Goal: Transaction & Acquisition: Purchase product/service

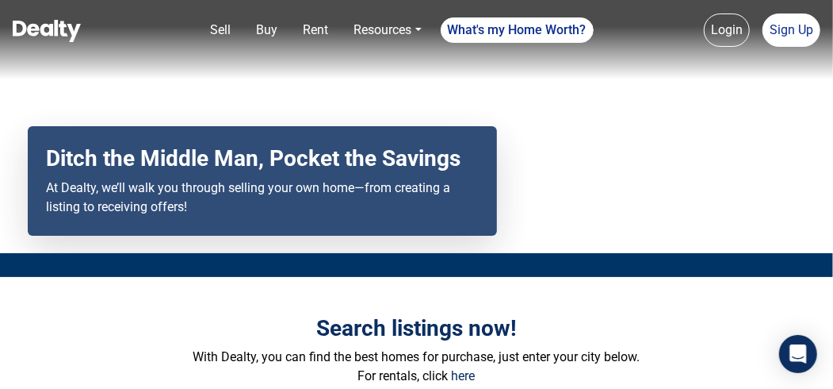
click at [314, 33] on link "Rent" at bounding box center [316, 30] width 38 height 32
click at [163, 353] on p "With Dealty, you can find the best homes for purchase, just enter your city bel…" at bounding box center [417, 356] width 738 height 19
click at [144, 354] on p "With Dealty, you can find the best homes for purchase, just enter your city bel…" at bounding box center [417, 356] width 738 height 19
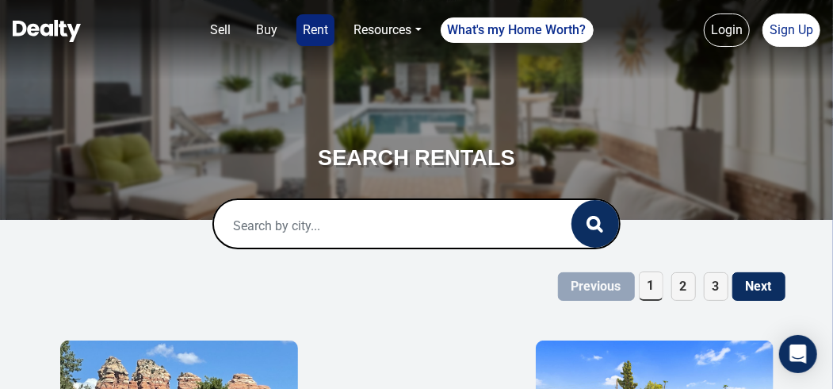
click at [318, 199] on div at bounding box center [417, 223] width 408 height 51
click at [297, 228] on input "text" at bounding box center [376, 225] width 324 height 51
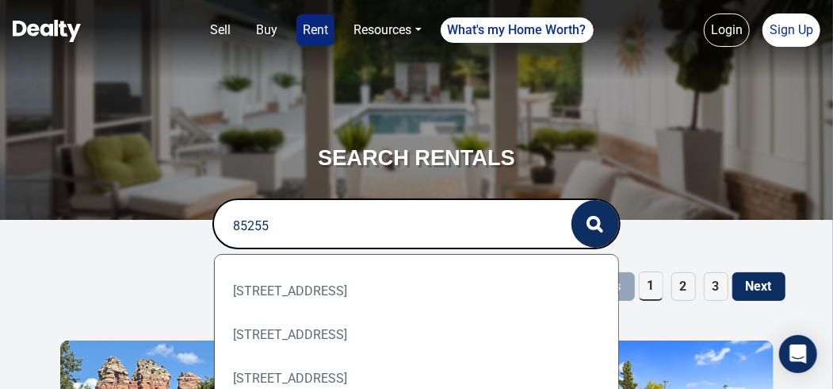
scroll to position [163, 0]
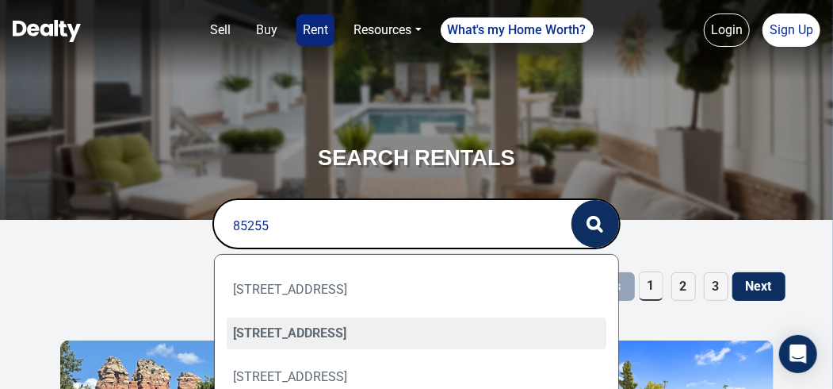
click at [324, 330] on div "22327 N 76TH Place, Scottsdale, AZ 85255" at bounding box center [417, 333] width 380 height 32
type input "22327 N 76TH Place, Scottsdale, AZ 85255"
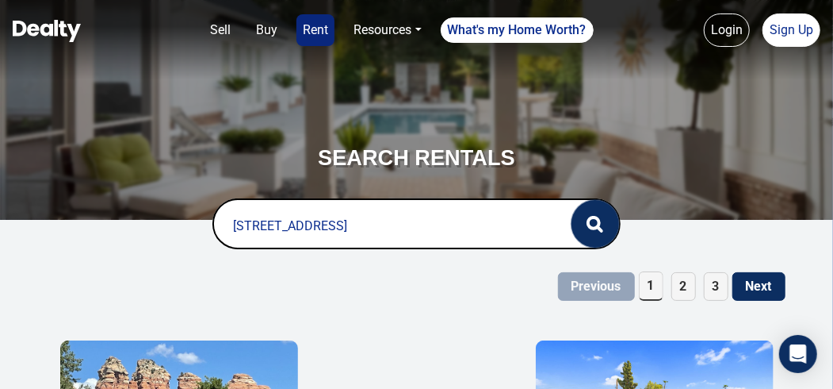
click at [586, 220] on button "button" at bounding box center [596, 224] width 48 height 48
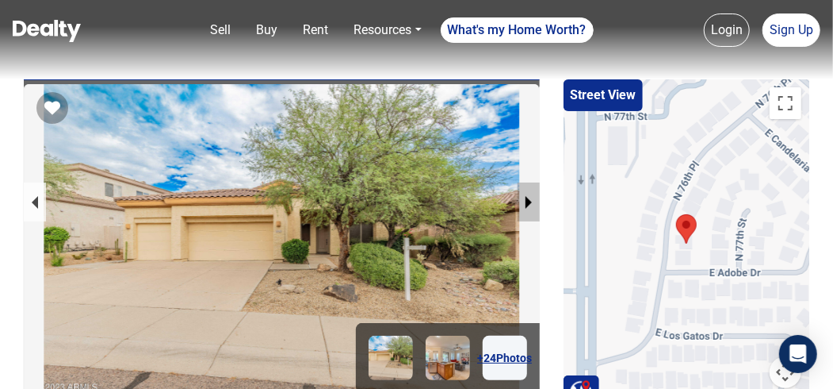
click at [525, 205] on button "next slide / item" at bounding box center [529, 201] width 22 height 39
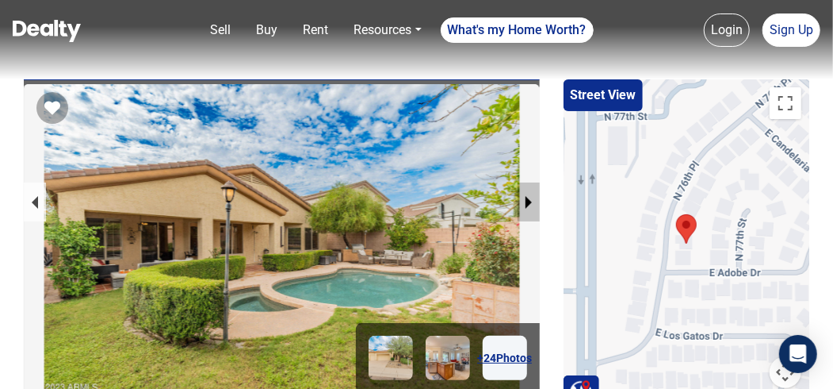
click at [525, 205] on button "next slide / item" at bounding box center [529, 201] width 22 height 39
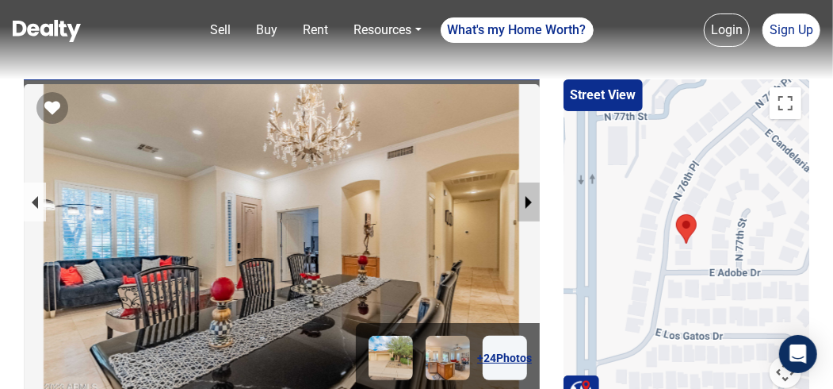
click at [525, 205] on button "next slide / item" at bounding box center [529, 201] width 22 height 39
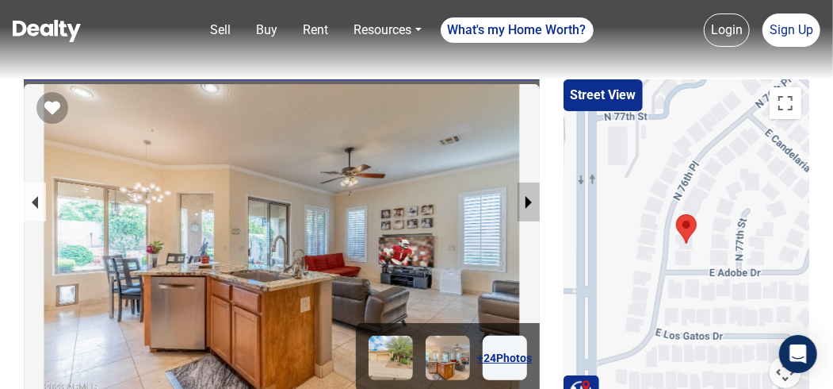
click at [525, 205] on button "next slide / item" at bounding box center [529, 201] width 22 height 39
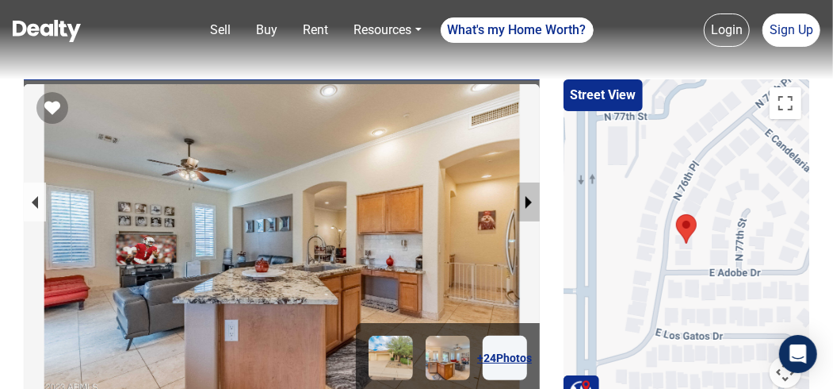
click at [525, 205] on button "next slide / item" at bounding box center [529, 201] width 22 height 39
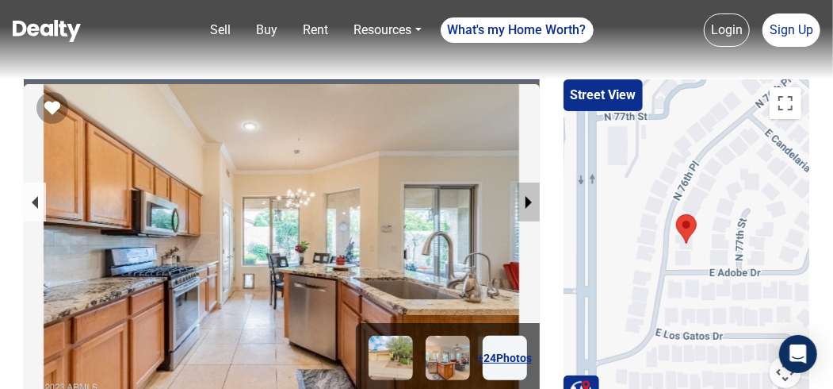
click at [525, 205] on button "next slide / item" at bounding box center [529, 201] width 22 height 39
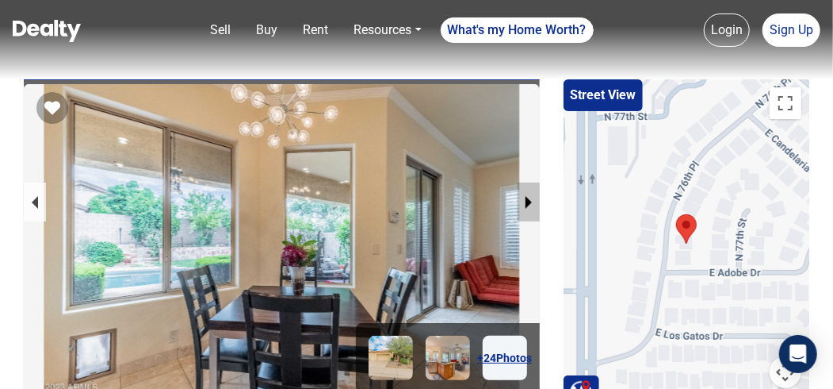
click at [525, 205] on button "next slide / item" at bounding box center [529, 201] width 22 height 39
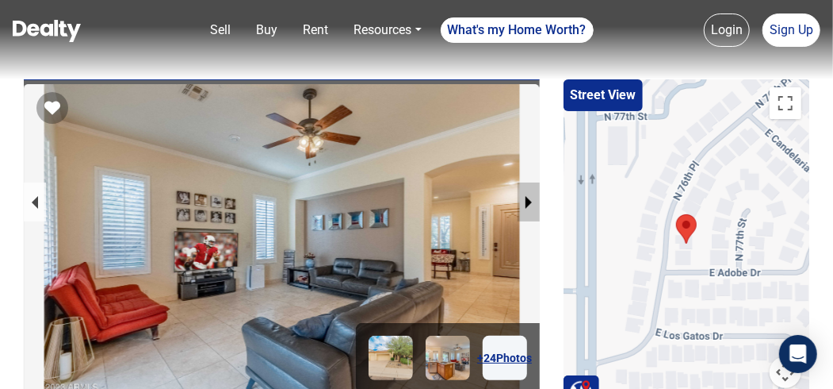
click at [529, 207] on button "next slide / item" at bounding box center [529, 201] width 22 height 39
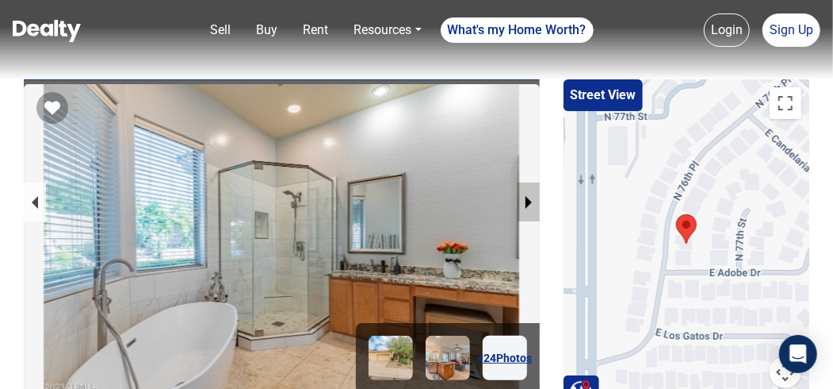
click at [529, 207] on button "next slide / item" at bounding box center [529, 201] width 22 height 39
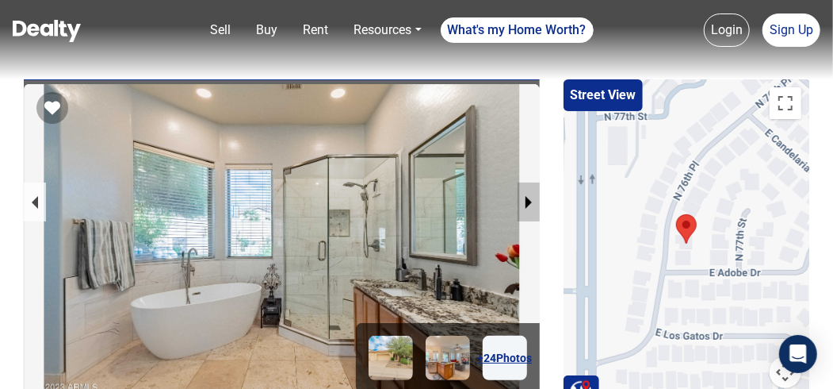
click at [529, 207] on button "next slide / item" at bounding box center [529, 201] width 22 height 39
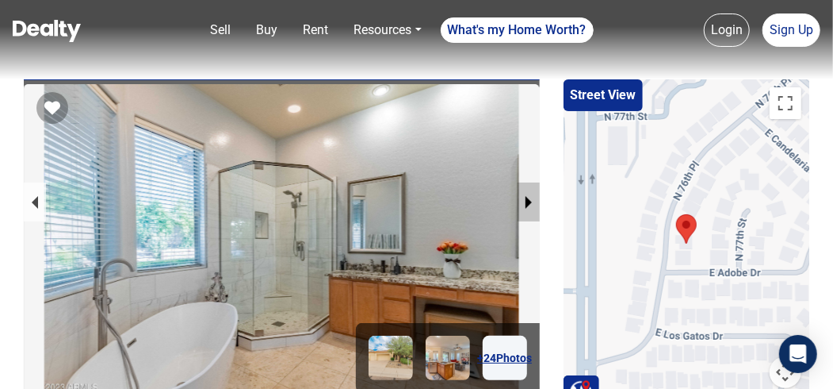
click at [528, 206] on button "next slide / item" at bounding box center [529, 201] width 22 height 39
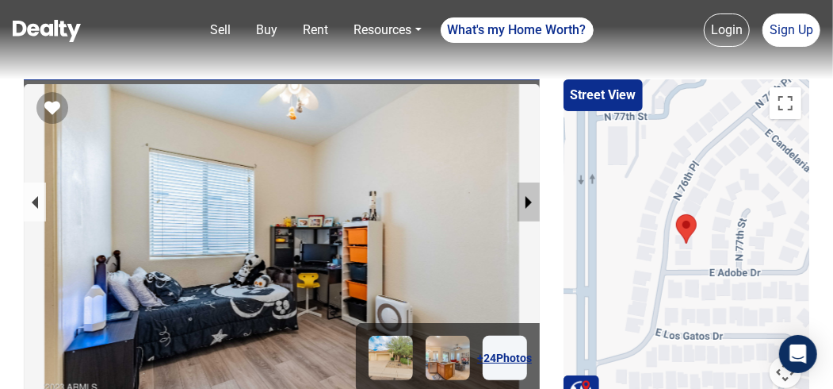
click at [528, 206] on button "next slide / item" at bounding box center [529, 201] width 22 height 39
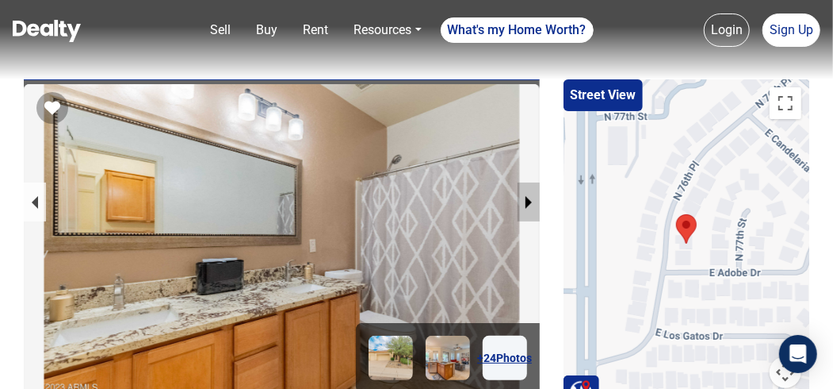
click at [528, 206] on button "next slide / item" at bounding box center [529, 201] width 22 height 39
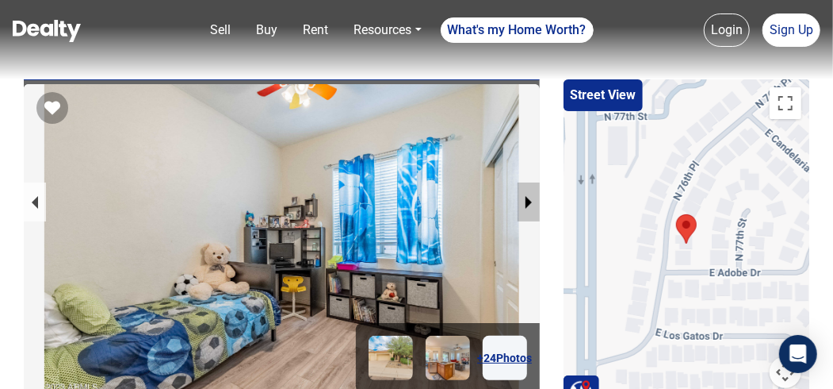
click at [528, 206] on button "next slide / item" at bounding box center [529, 201] width 22 height 39
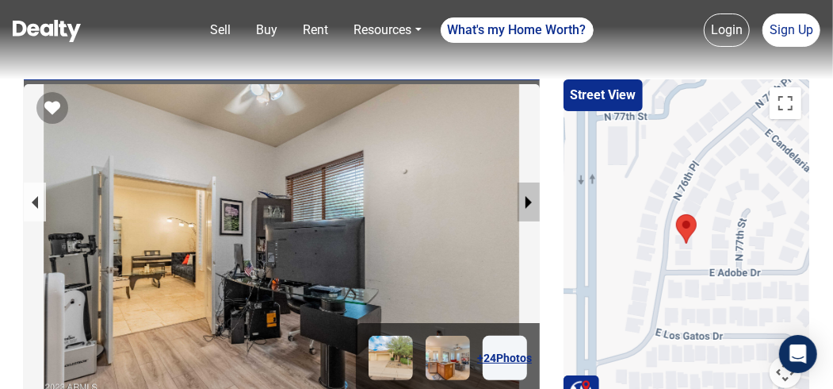
click at [528, 206] on button "next slide / item" at bounding box center [529, 201] width 22 height 39
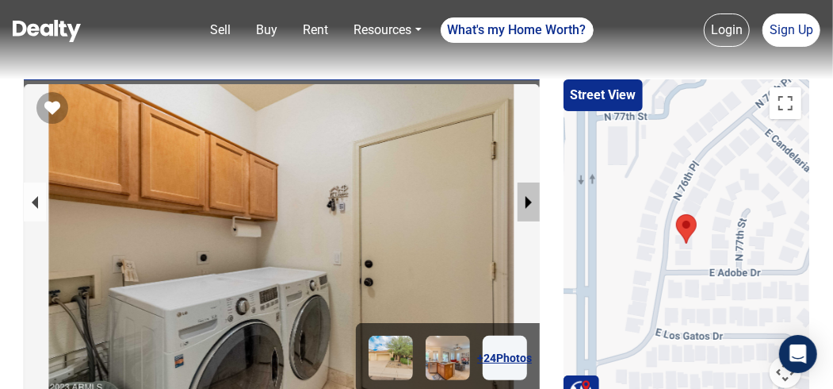
click at [528, 197] on button "next slide / item" at bounding box center [529, 201] width 22 height 39
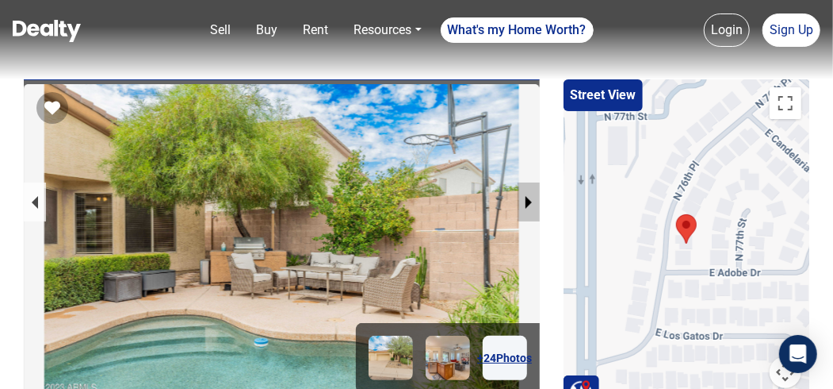
click at [528, 197] on button "next slide / item" at bounding box center [529, 201] width 22 height 39
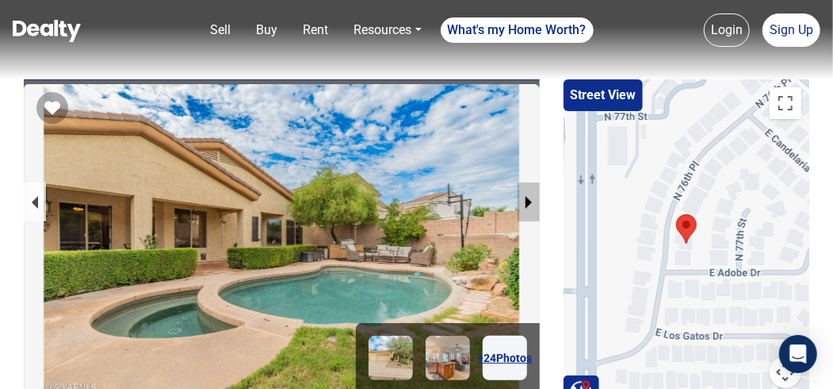
click at [528, 197] on button "next slide / item" at bounding box center [529, 201] width 22 height 39
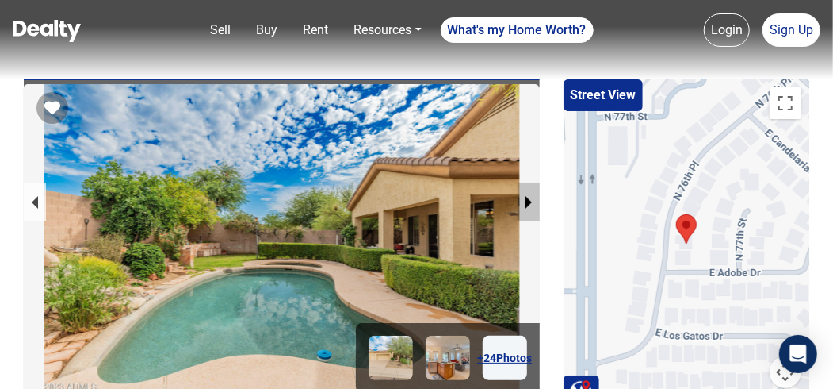
click at [528, 197] on button "next slide / item" at bounding box center [529, 201] width 22 height 39
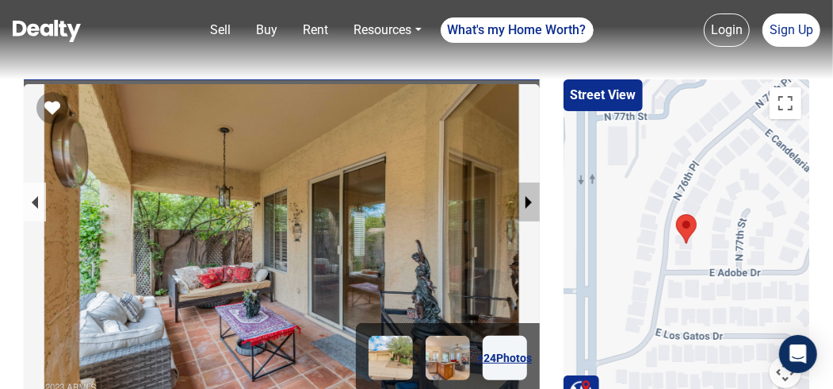
click at [528, 197] on button "next slide / item" at bounding box center [529, 201] width 22 height 39
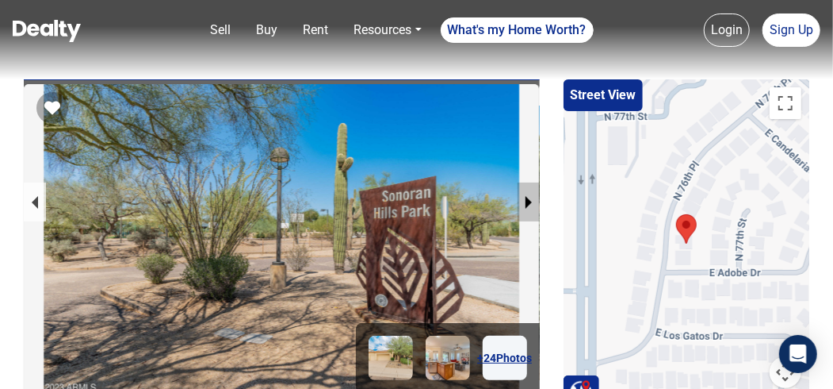
click at [528, 197] on button "next slide / item" at bounding box center [529, 201] width 22 height 39
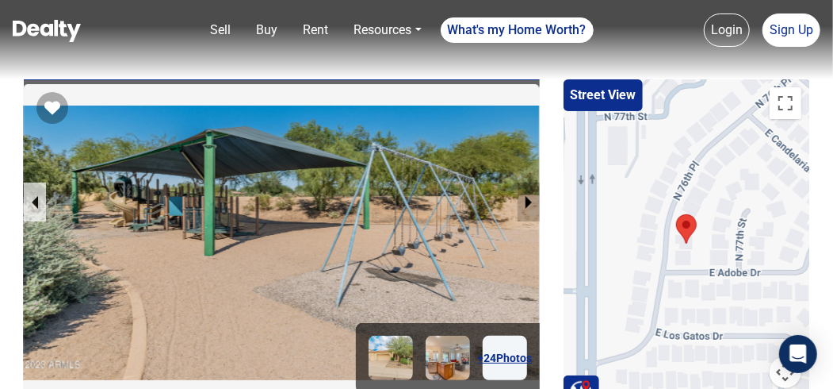
click at [528, 197] on button "next slide / item" at bounding box center [529, 201] width 22 height 39
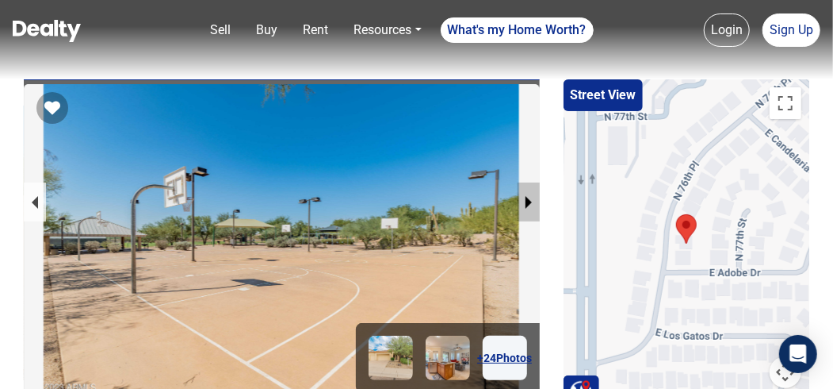
click at [528, 197] on button "next slide / item" at bounding box center [529, 201] width 22 height 39
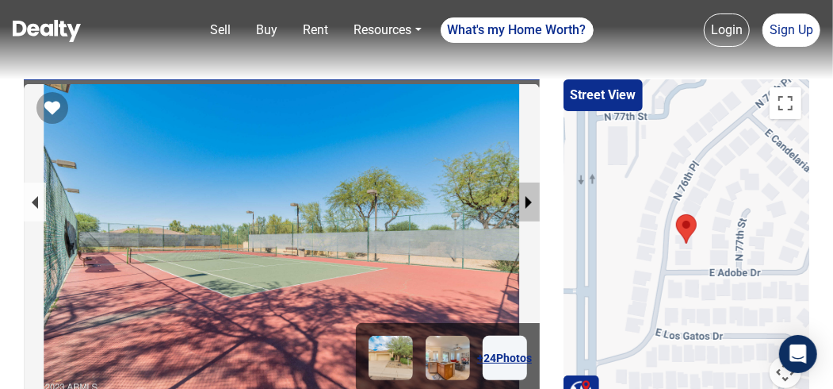
click at [528, 197] on button "next slide / item" at bounding box center [529, 201] width 22 height 39
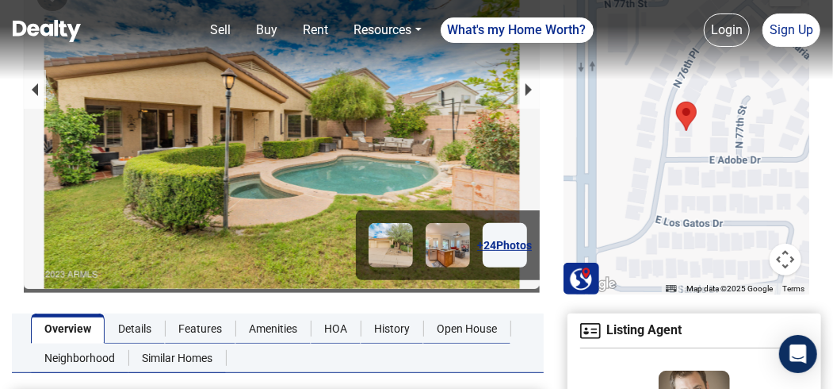
scroll to position [52, 0]
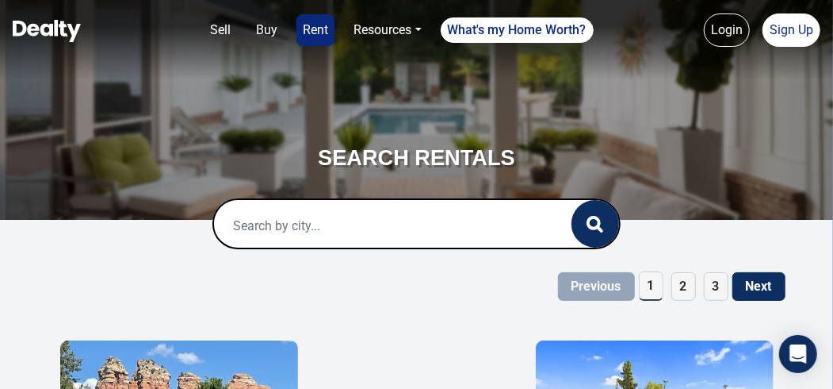
click at [323, 229] on input "text" at bounding box center [376, 225] width 324 height 51
type input "scottsdale"
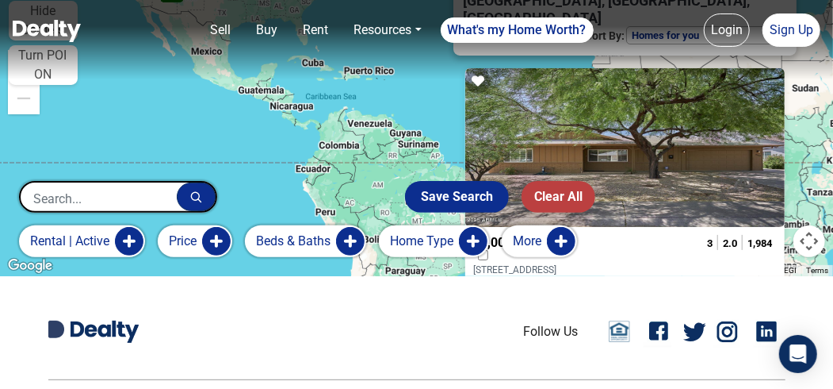
scroll to position [130, 0]
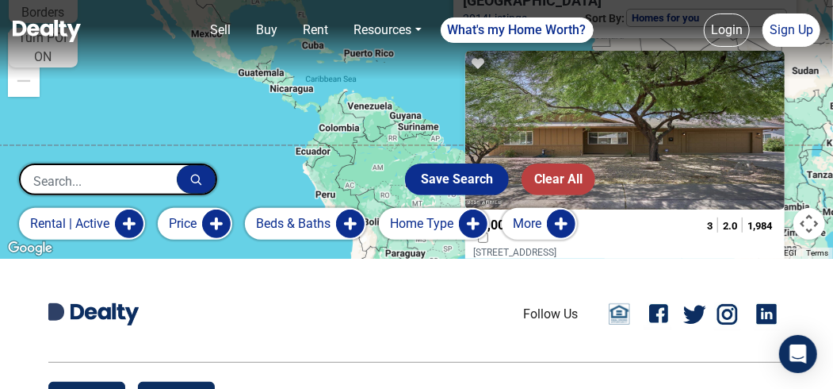
click at [210, 223] on button "Price" at bounding box center [195, 224] width 75 height 32
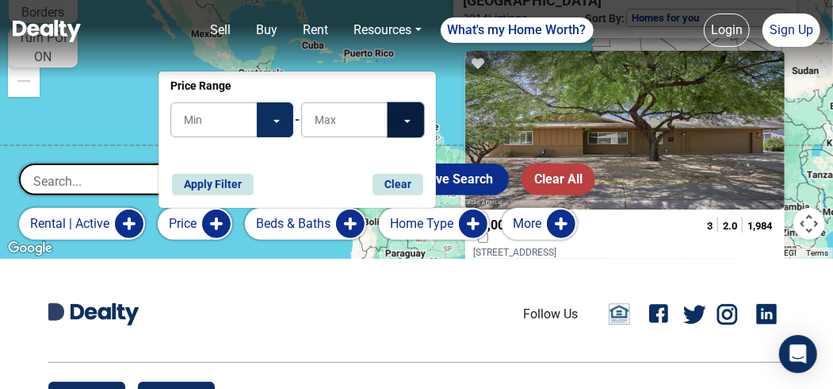
click at [394, 116] on button "Toggle Dropdown" at bounding box center [406, 119] width 36 height 35
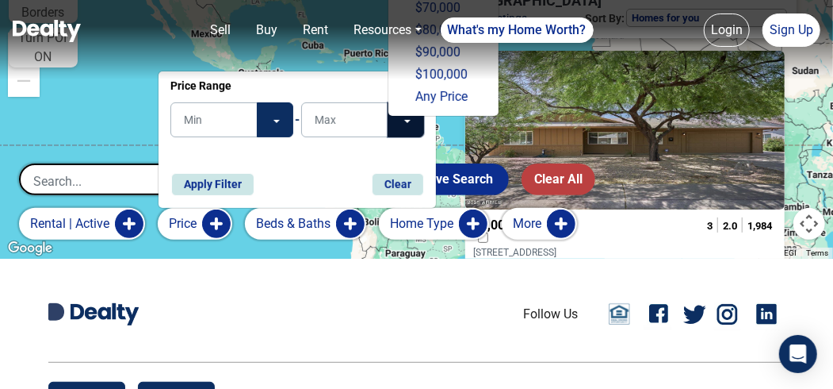
click at [408, 119] on button "Toggle Dropdown" at bounding box center [406, 119] width 36 height 35
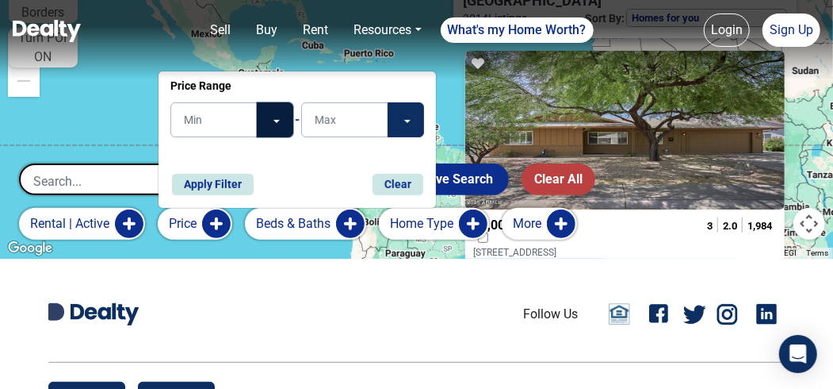
click at [266, 117] on button "Toggle Dropdown" at bounding box center [275, 119] width 36 height 35
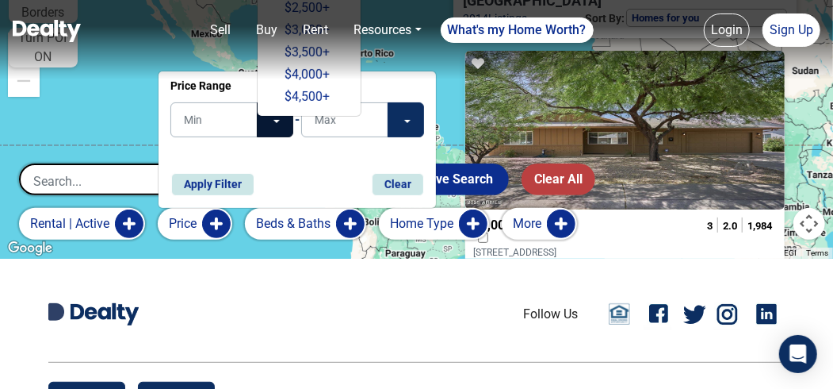
click at [295, 6] on nav "Sell Buy Rent Resources Loan Calculator Loan Options Find an agent What's my Ho…" at bounding box center [416, 39] width 833 height 79
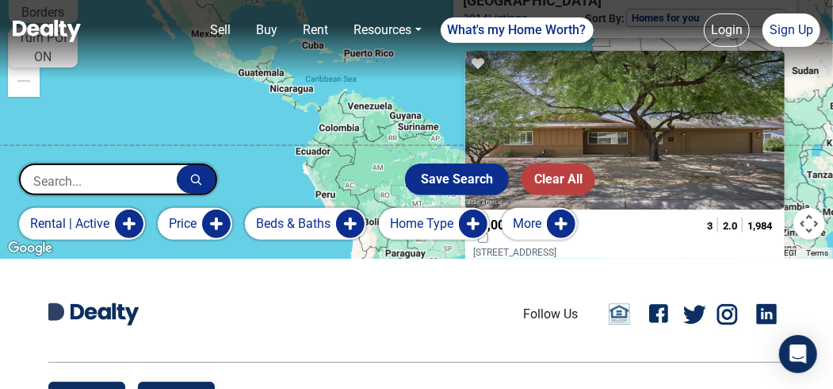
click at [221, 216] on button "Price" at bounding box center [195, 224] width 75 height 32
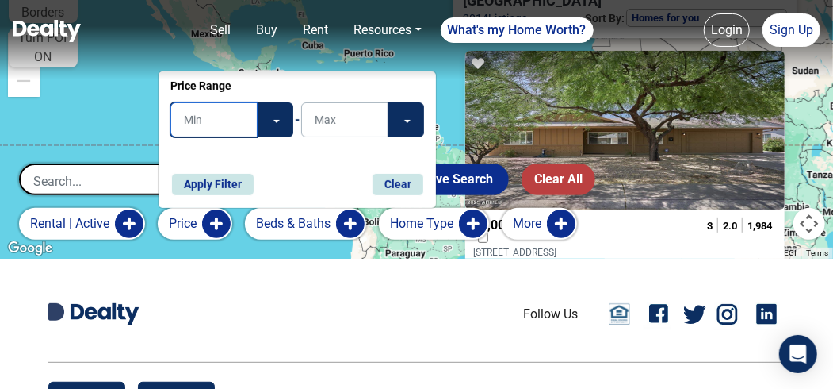
click at [197, 123] on input "text" at bounding box center [214, 119] width 87 height 35
click at [273, 124] on button "Toggle Dropdown" at bounding box center [275, 119] width 36 height 35
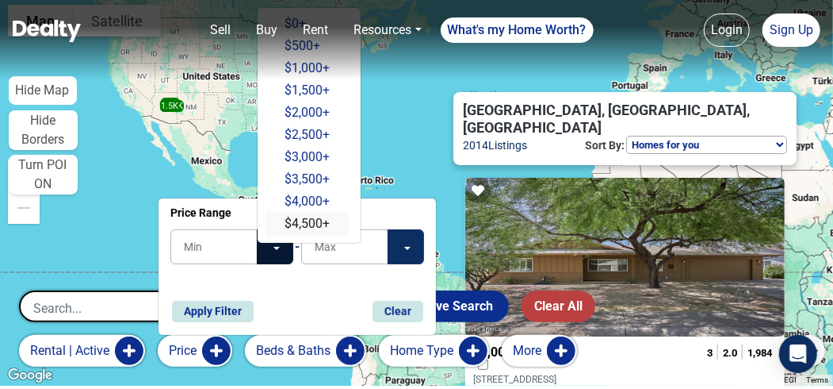
scroll to position [0, 0]
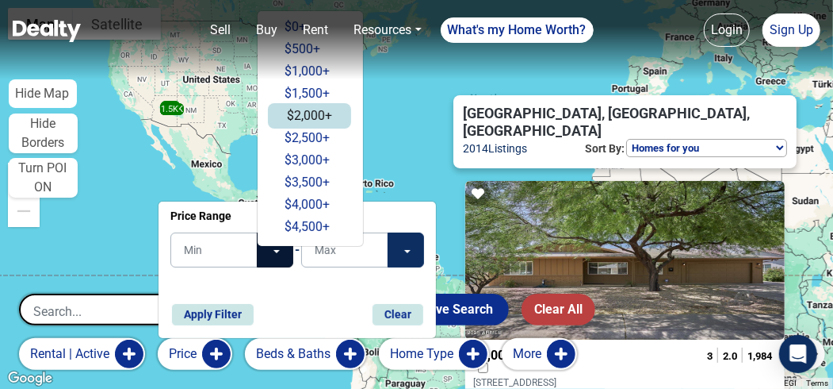
click at [293, 113] on button "$2,000+" at bounding box center [309, 115] width 83 height 25
type input "$2,000+"
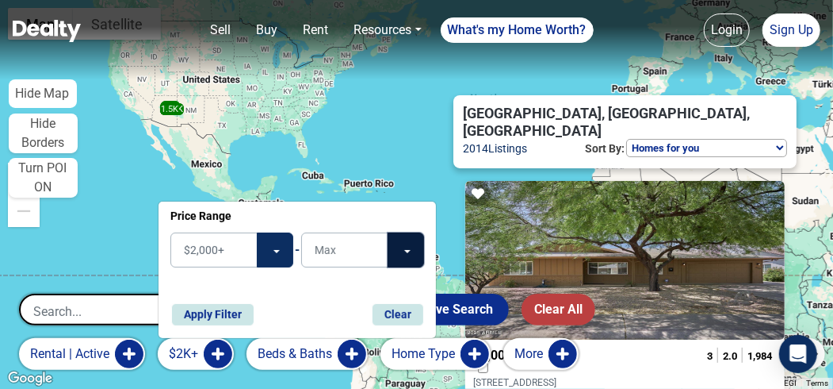
click at [407, 252] on button "Toggle Dropdown" at bounding box center [406, 249] width 36 height 35
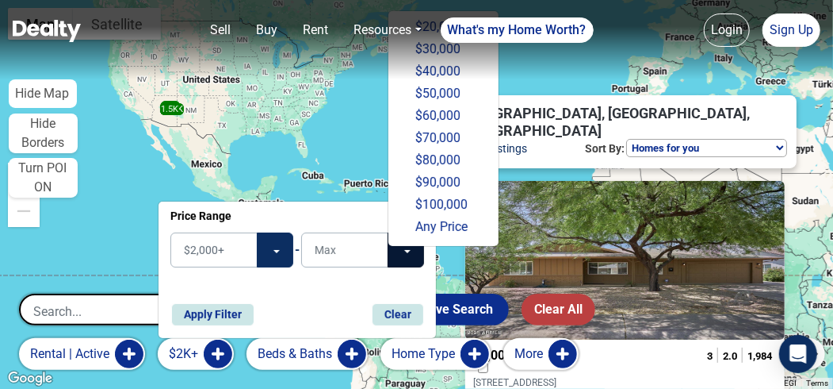
click at [439, 66] on nav "Sell Buy Rent Resources Loan Calculator Loan Options Find an agent What's my Ho…" at bounding box center [416, 39] width 833 height 79
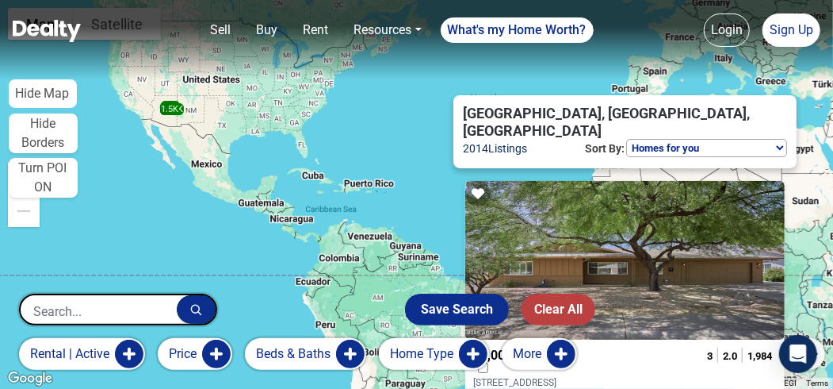
click at [213, 352] on button "Price" at bounding box center [195, 354] width 75 height 32
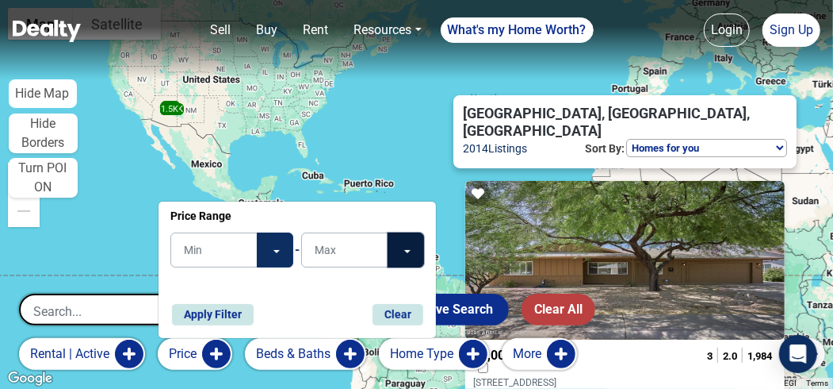
click at [416, 246] on button "Toggle Dropdown" at bounding box center [406, 249] width 36 height 35
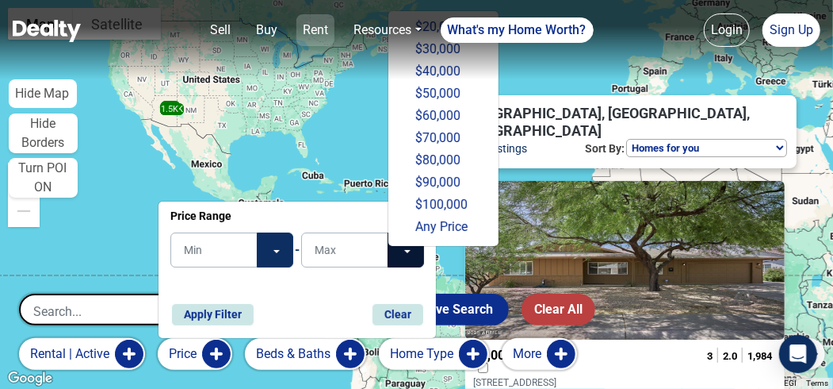
click at [307, 27] on link "Rent" at bounding box center [316, 30] width 38 height 32
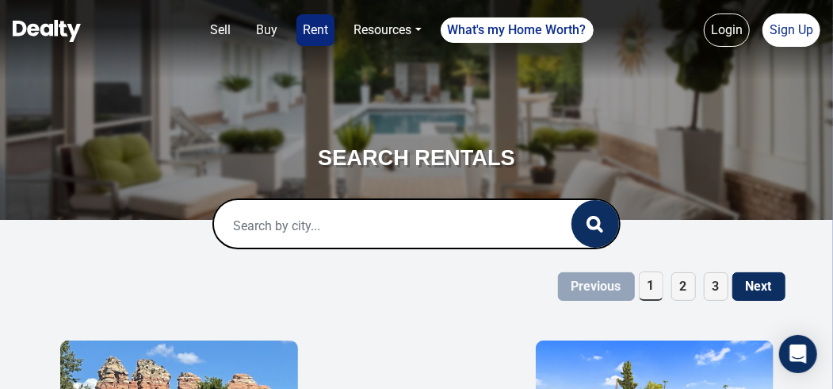
click at [316, 232] on input "text" at bounding box center [376, 225] width 324 height 51
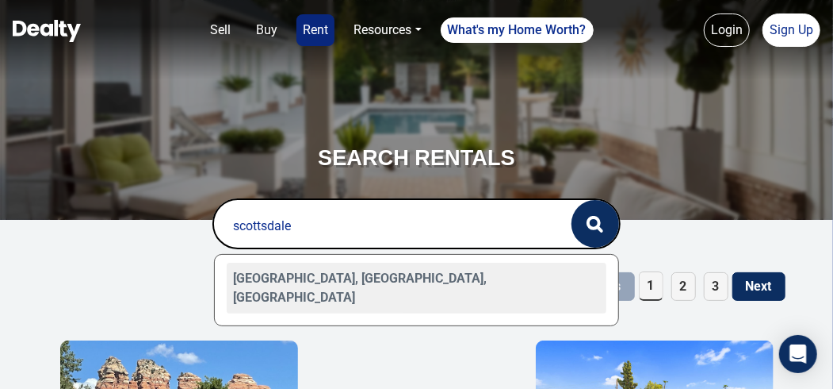
click at [335, 277] on div "[GEOGRAPHIC_DATA], [GEOGRAPHIC_DATA], [GEOGRAPHIC_DATA]" at bounding box center [417, 287] width 380 height 51
type input "[GEOGRAPHIC_DATA], [GEOGRAPHIC_DATA], [GEOGRAPHIC_DATA]"
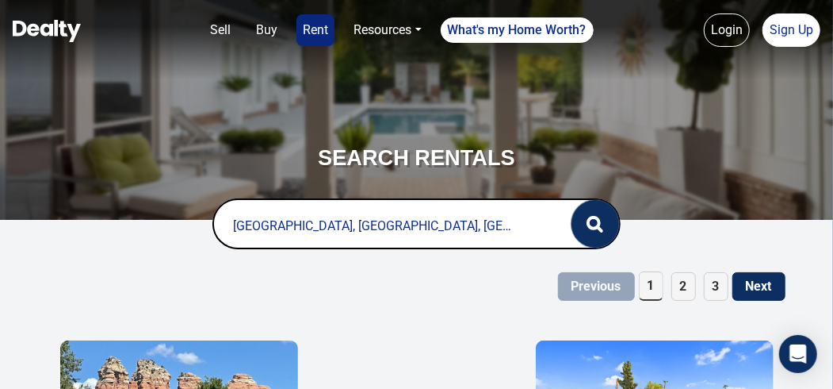
click at [615, 227] on button "button" at bounding box center [596, 224] width 48 height 48
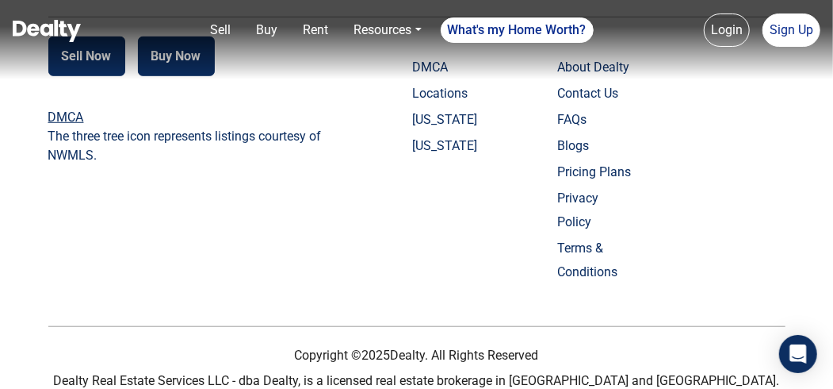
scroll to position [400, 0]
